Goal: Transaction & Acquisition: Purchase product/service

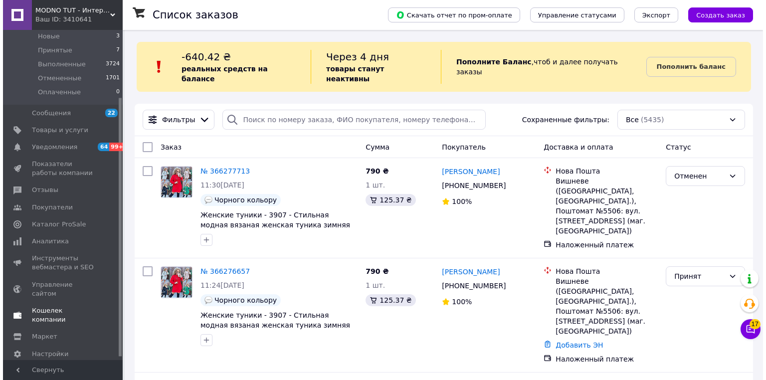
scroll to position [90, 0]
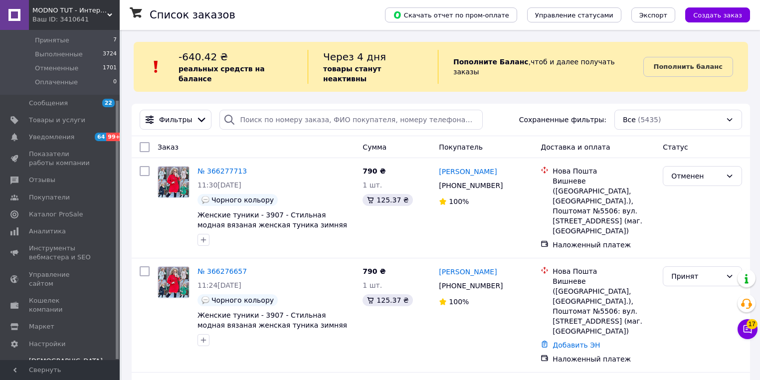
click at [54, 357] on span "Тарифы и счета Prom топ" at bounding box center [66, 370] width 74 height 27
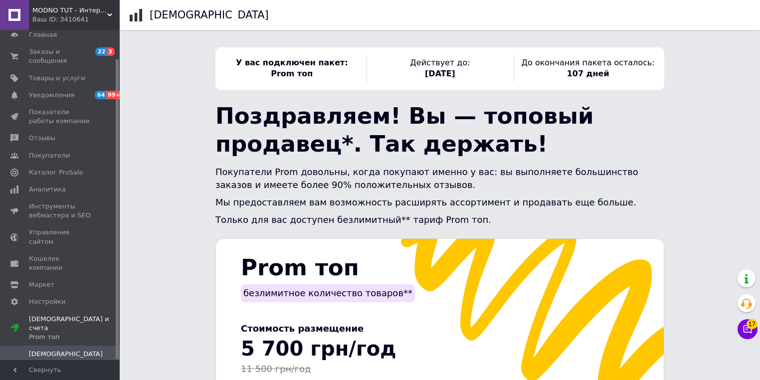
click at [36, 367] on span "Счета" at bounding box center [39, 371] width 20 height 9
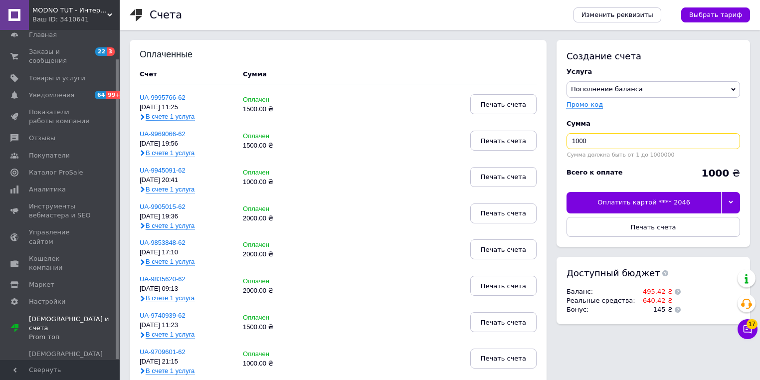
drag, startPoint x: 577, startPoint y: 140, endPoint x: 556, endPoint y: 137, distance: 20.8
click at [564, 145] on div "Создание счета Услуга Пополнение баланса Premium-дизайн Промо-код Сумма 1000 Су…" at bounding box center [654, 143] width 194 height 207
drag, startPoint x: 573, startPoint y: 140, endPoint x: 567, endPoint y: 112, distance: 28.7
click at [575, 142] on input "5000" at bounding box center [654, 141] width 174 height 16
type input "1500"
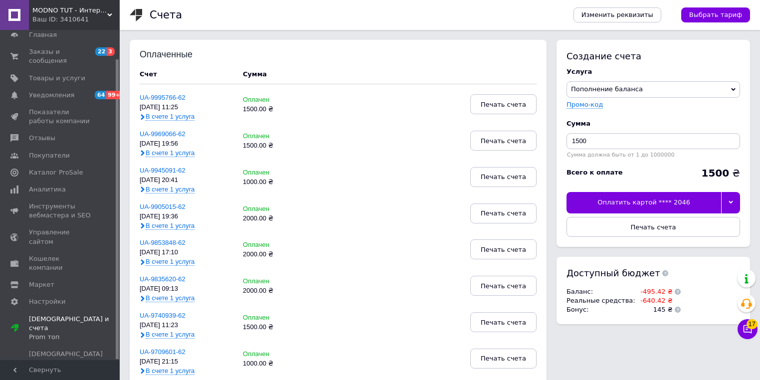
click at [730, 205] on icon at bounding box center [731, 202] width 4 height 4
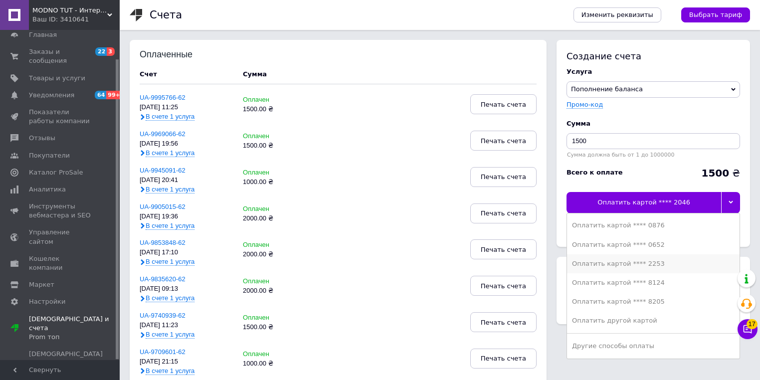
scroll to position [40, 0]
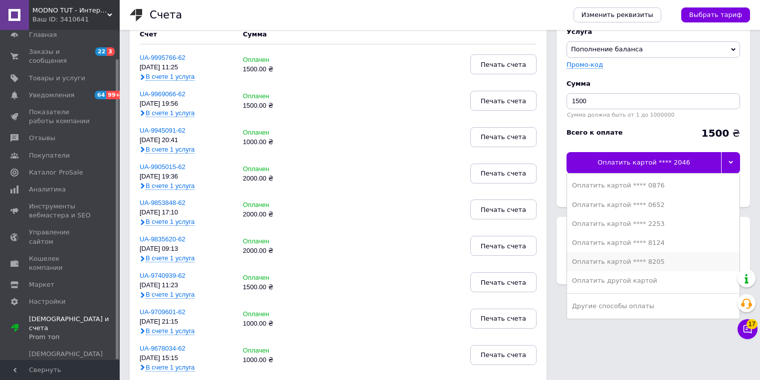
click at [598, 263] on div "Оплатить картой **** 8205" at bounding box center [653, 261] width 163 height 9
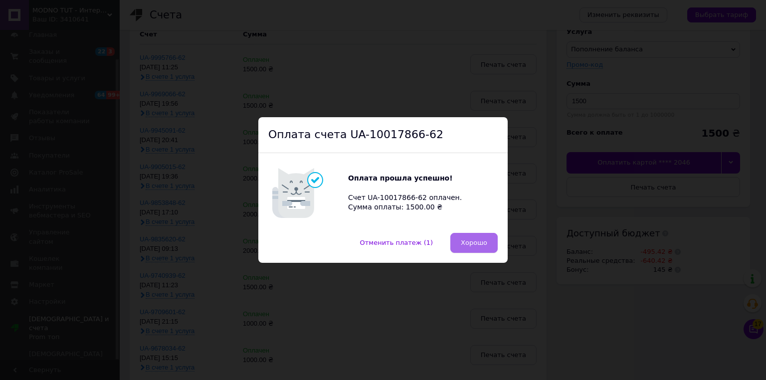
click at [471, 241] on span "Хорошо" at bounding box center [474, 242] width 26 height 7
